Goal: Find specific page/section: Find specific page/section

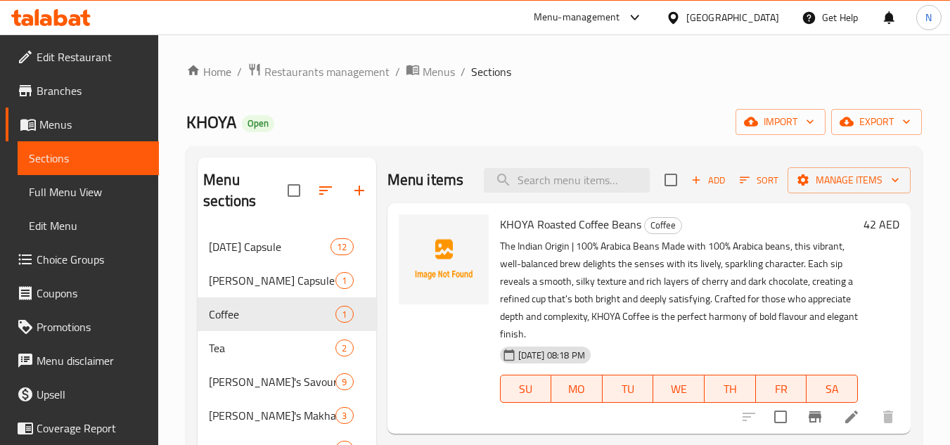
click at [760, 19] on div "United Arab Emirates" at bounding box center [733, 17] width 93 height 15
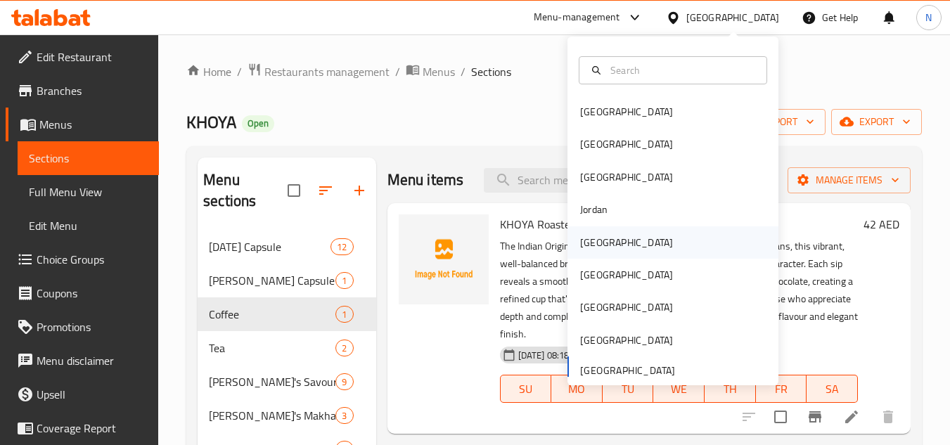
click at [616, 232] on div "[GEOGRAPHIC_DATA]" at bounding box center [673, 243] width 211 height 32
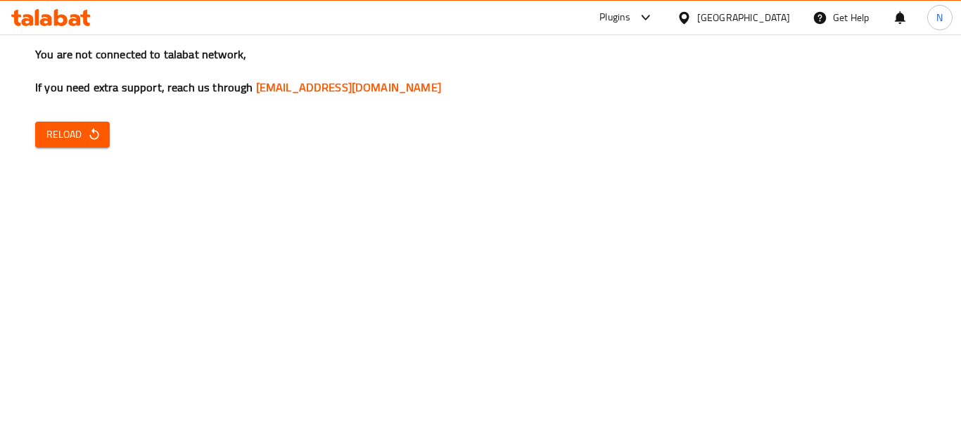
click at [62, 141] on span "Reload" at bounding box center [72, 135] width 52 height 18
click at [70, 231] on div "You are not connected to talabat network, If you need extra support, reach us t…" at bounding box center [480, 222] width 961 height 445
click at [53, 132] on span "Reload" at bounding box center [72, 135] width 52 height 18
click at [94, 145] on button "Reload" at bounding box center [72, 135] width 75 height 26
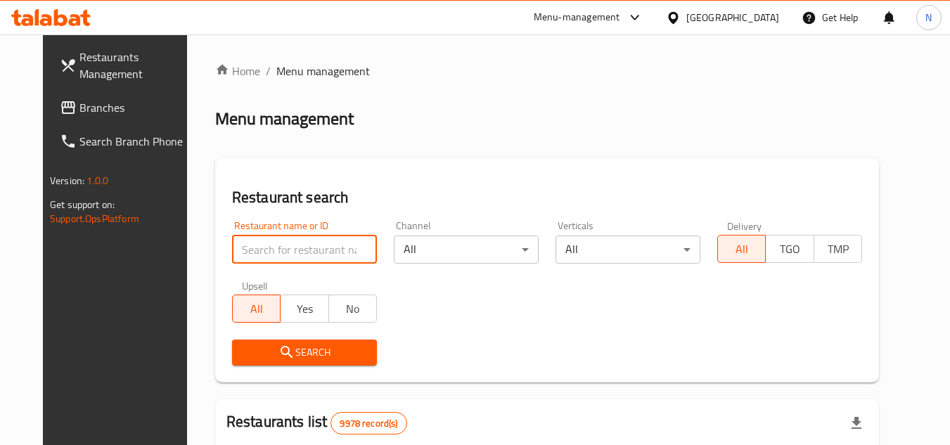
click at [238, 241] on input "search" at bounding box center [304, 250] width 145 height 28
paste input "8692"
type input "8692"
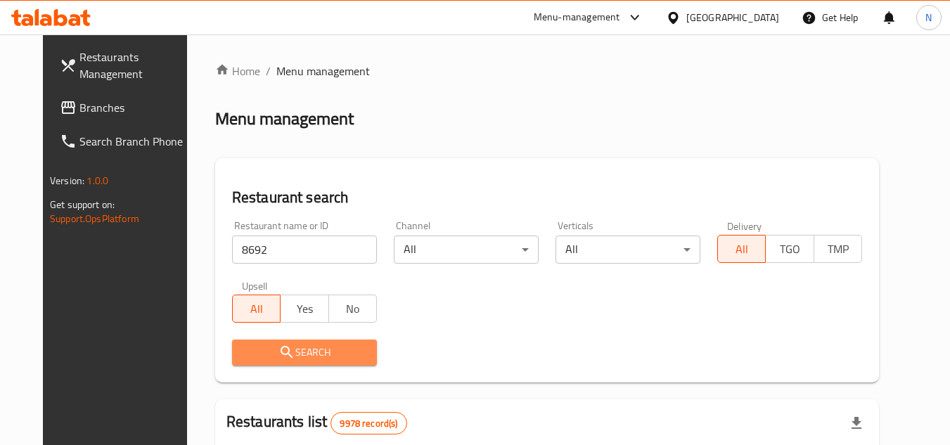
click at [305, 362] on button "Search" at bounding box center [304, 353] width 145 height 26
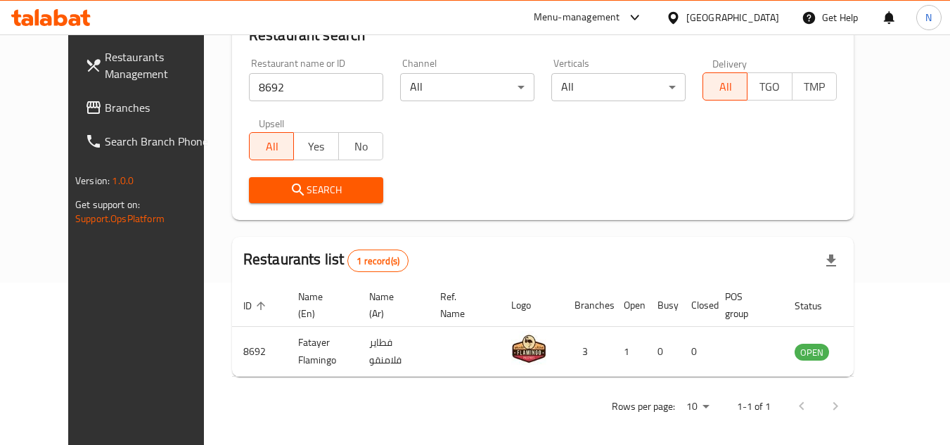
scroll to position [170, 0]
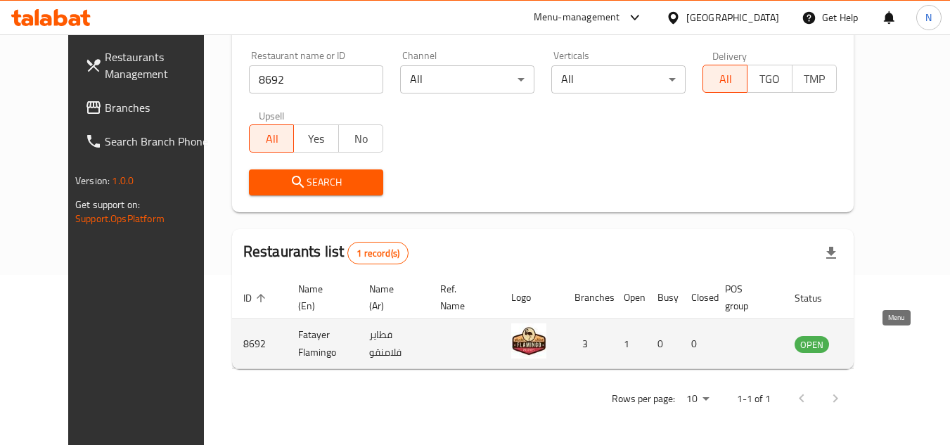
click at [895, 347] on link "enhanced table" at bounding box center [882, 344] width 26 height 17
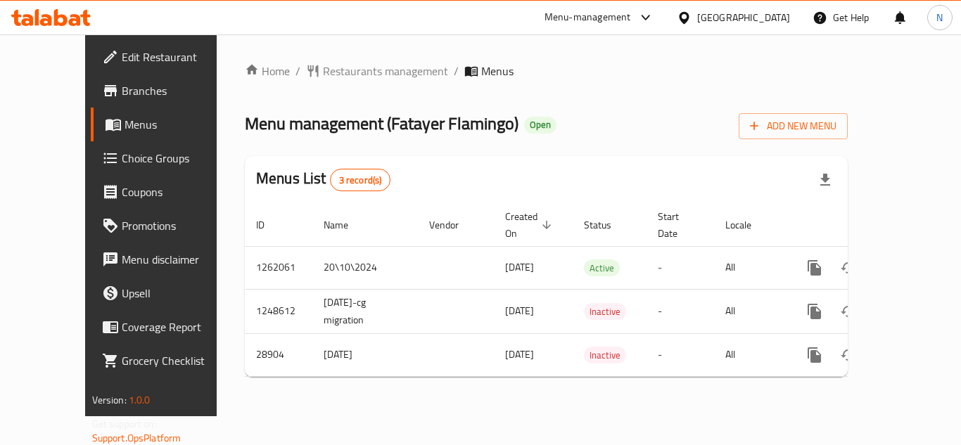
click at [122, 92] on span "Branches" at bounding box center [178, 90] width 113 height 17
